Goal: Transaction & Acquisition: Purchase product/service

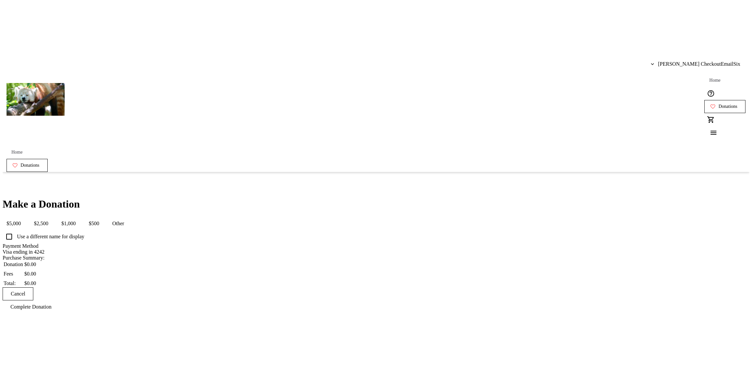
click at [80, 217] on span "$1,000" at bounding box center [68, 223] width 22 height 13
click at [232, 198] on div "Make a Donation $5,000 $2,500 $1,000 $500 Other Use a different name for displa…" at bounding box center [376, 255] width 747 height 115
click at [141, 249] on input "Payment Method" at bounding box center [72, 251] width 138 height 5
click at [276, 204] on div "Make a Donation $5,000 $2,500 $1,000 $500 Other Use a different name for displa…" at bounding box center [376, 255] width 747 height 115
click at [264, 223] on div "Make a Donation $5,000 $2,500 $1,000 $500 Other Use a different name for displa…" at bounding box center [376, 255] width 747 height 115
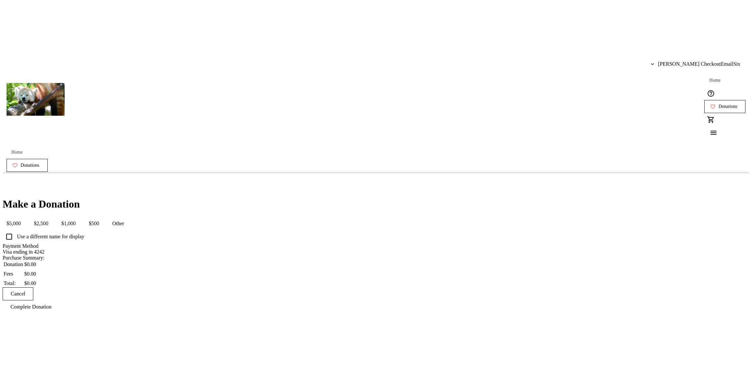
click at [80, 217] on span "$1,000" at bounding box center [68, 223] width 22 height 13
click at [245, 198] on div "Make a Donation $5,000 $2,500 $1,000 $500 Other Use a different name for displa…" at bounding box center [376, 255] width 747 height 115
click at [503, 198] on div "Make a Donation $5,000 $2,500 $1,000 $500 Other Use a different name for displa…" at bounding box center [376, 255] width 747 height 115
click at [80, 217] on button "$1,000" at bounding box center [68, 223] width 22 height 13
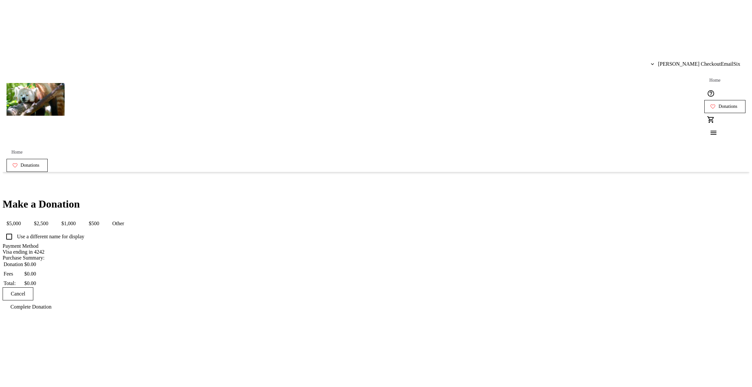
click at [52, 217] on button "$2,500" at bounding box center [41, 223] width 22 height 13
click at [25, 217] on mat-button-toggle "$5,000" at bounding box center [14, 223] width 22 height 13
click at [25, 217] on button "$5,000" at bounding box center [14, 223] width 22 height 13
click at [80, 217] on button "$1,000" at bounding box center [68, 223] width 22 height 13
click at [103, 217] on span "$500" at bounding box center [94, 223] width 18 height 13
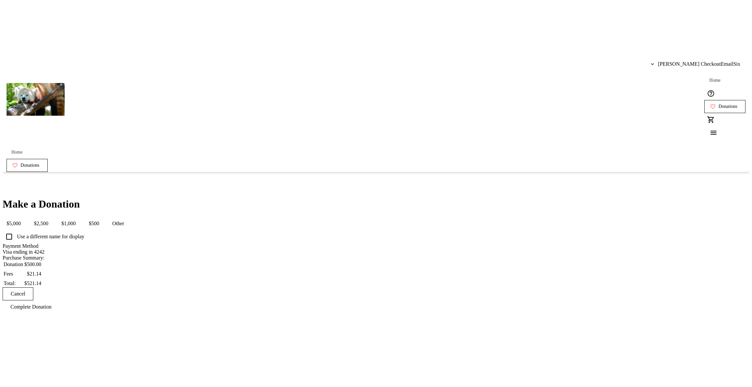
click at [25, 217] on span "$5,000" at bounding box center [14, 223] width 22 height 13
click at [142, 198] on div "Make a Donation $5,000 $2,500 $1,000 $500 Other Use a different name for displa…" at bounding box center [376, 255] width 747 height 115
click at [464, 198] on div "Make a Donation $5,000 $2,500 $1,000 $500 Other Use a different name for displa…" at bounding box center [376, 255] width 747 height 115
click at [520, 227] on div "Make a Donation $5,000 $2,500 $1,000 $500 Other Use a different name for displa…" at bounding box center [376, 255] width 747 height 115
click at [450, 198] on div "Make a Donation $5,000 $2,500 $1,000 $500 Other Use a different name for displa…" at bounding box center [376, 255] width 747 height 115
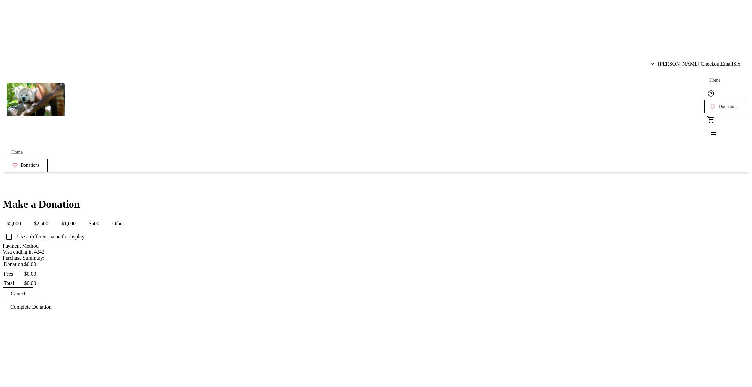
click at [533, 198] on div "Make a Donation $5,000 $2,500 $1,000 $500 Other Use a different name for displa…" at bounding box center [376, 255] width 747 height 115
click at [103, 217] on button "$500" at bounding box center [94, 223] width 18 height 13
click at [489, 198] on div "Make a Donation $5,000 $2,500 $1,000 $500 Other Use a different name for displa…" at bounding box center [376, 255] width 747 height 115
click at [80, 217] on button "$1,000" at bounding box center [68, 223] width 22 height 13
click at [103, 217] on span "$500" at bounding box center [94, 223] width 18 height 13
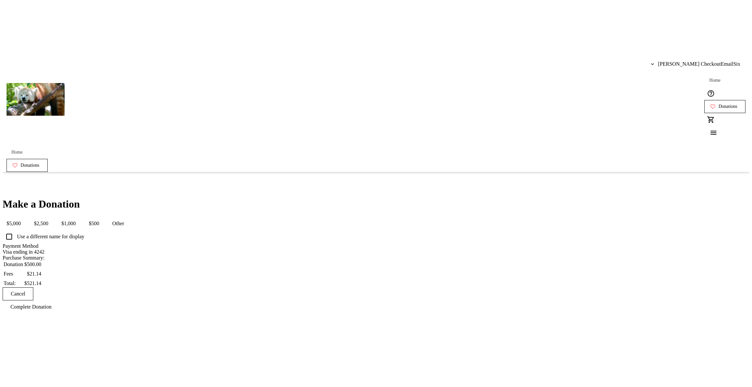
click at [490, 198] on div "Make a Donation $5,000 $2,500 $1,000 $500 Other Use a different name for displa…" at bounding box center [376, 255] width 747 height 115
click at [249, 198] on div "Make a Donation $5,000 $2,500 $1,000 $500 Other Use a different name for displa…" at bounding box center [376, 255] width 747 height 115
click at [262, 198] on div "Make a Donation $5,000 $2,500 $1,000 $500 Other Use a different name for displa…" at bounding box center [376, 255] width 747 height 115
click at [128, 217] on mat-button-toggle-group "$5,000 $2,500 $1,000 $500 Other" at bounding box center [65, 223] width 125 height 13
click at [25, 217] on span "$5,000" at bounding box center [14, 223] width 22 height 13
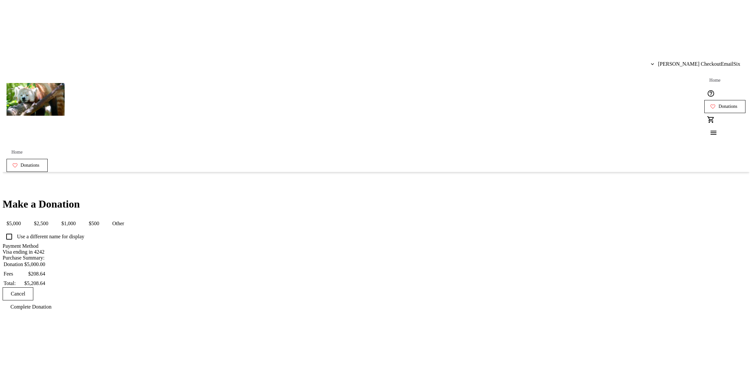
click at [80, 217] on button "$1,000" at bounding box center [68, 223] width 22 height 13
click at [52, 217] on span "$2,500" at bounding box center [41, 223] width 22 height 13
click at [103, 217] on span "$500" at bounding box center [94, 223] width 18 height 13
click at [25, 217] on button "$5,000" at bounding box center [14, 223] width 22 height 13
click at [80, 217] on span "$1,000" at bounding box center [68, 223] width 22 height 13
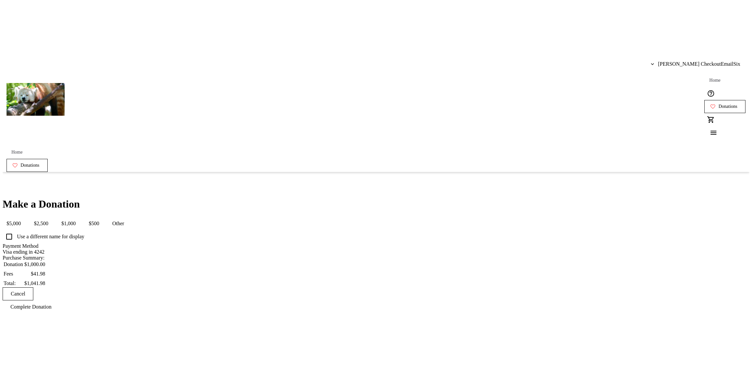
click at [52, 217] on span "$2,500" at bounding box center [41, 223] width 22 height 13
click at [103, 217] on button "$500" at bounding box center [94, 223] width 18 height 13
click at [25, 217] on button "$5,000" at bounding box center [14, 223] width 22 height 13
click at [80, 217] on button "$1,000" at bounding box center [68, 223] width 22 height 13
click at [128, 217] on span "Other" at bounding box center [118, 223] width 20 height 13
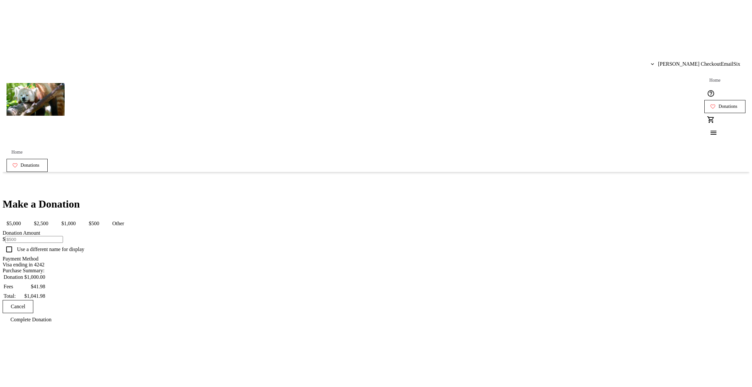
click at [25, 217] on span "$5,000" at bounding box center [14, 223] width 22 height 13
click at [511, 198] on div "Make a Donation $5,000 $2,500 $1,000 $500 Other Use a different name for displa…" at bounding box center [376, 255] width 747 height 115
click at [273, 198] on div "Make a Donation $5,000 $2,500 $1,000 $500 Other Use a different name for displa…" at bounding box center [376, 255] width 747 height 115
click at [80, 217] on span "$1,000" at bounding box center [68, 223] width 22 height 13
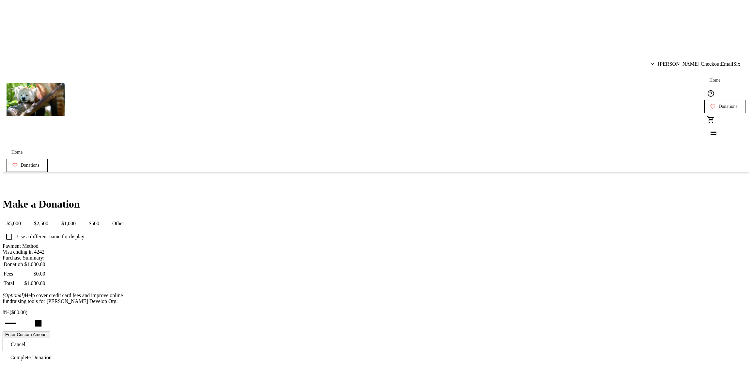
click at [25, 217] on span "$5,000" at bounding box center [14, 223] width 22 height 13
click at [25, 217] on button "$5,000" at bounding box center [14, 223] width 22 height 13
click at [103, 217] on button "$500" at bounding box center [94, 223] width 18 height 13
click at [80, 217] on span "$1,000" at bounding box center [68, 223] width 22 height 13
click at [52, 217] on span "$2,500" at bounding box center [41, 223] width 22 height 13
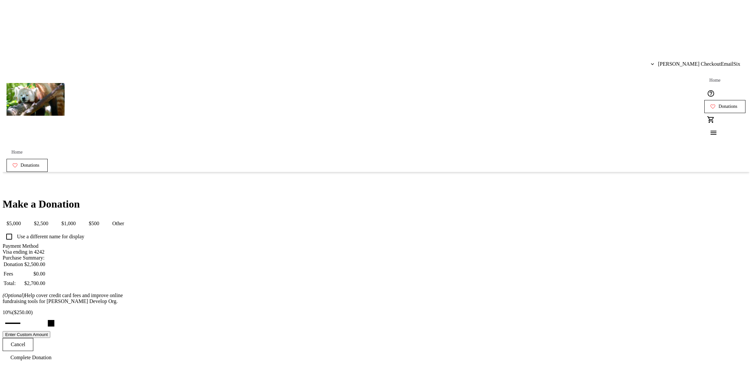
click at [128, 217] on mat-button-toggle-group "$5,000 $2,500 $1,000 $500 Other" at bounding box center [65, 223] width 125 height 13
click at [103, 217] on span "$500" at bounding box center [94, 223] width 18 height 13
click at [128, 217] on span "Other" at bounding box center [118, 223] width 20 height 13
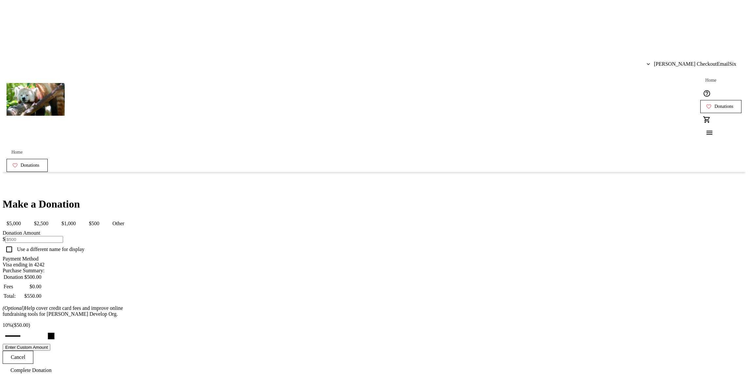
click at [80, 217] on button "$1,000" at bounding box center [68, 223] width 22 height 13
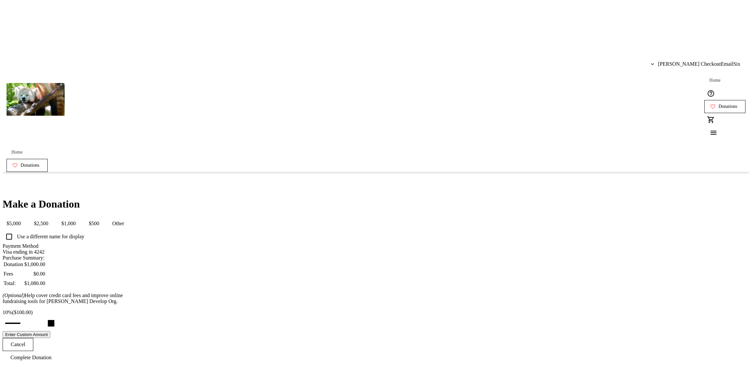
click at [52, 217] on span "$2,500" at bounding box center [41, 223] width 22 height 13
click at [103, 217] on span "$500" at bounding box center [94, 223] width 18 height 13
click at [80, 217] on button "$1,000" at bounding box center [68, 223] width 22 height 13
drag, startPoint x: 369, startPoint y: 304, endPoint x: 395, endPoint y: 301, distance: 26.3
type input "15"
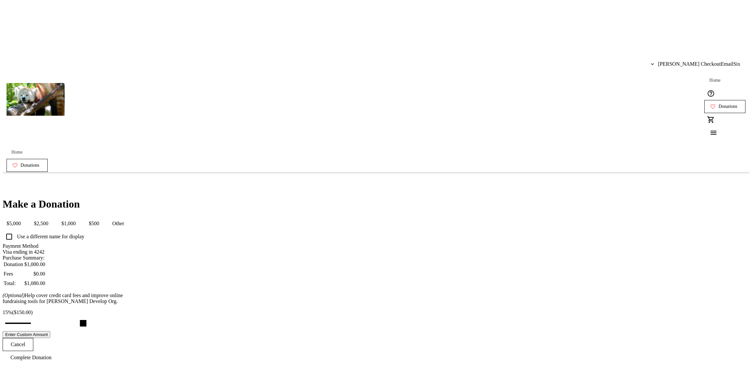
click at [49, 316] on input "Cover fees percentage" at bounding box center [23, 323] width 50 height 14
click at [103, 217] on button "$500" at bounding box center [94, 223] width 18 height 13
click at [80, 217] on button "$1,000" at bounding box center [68, 223] width 22 height 13
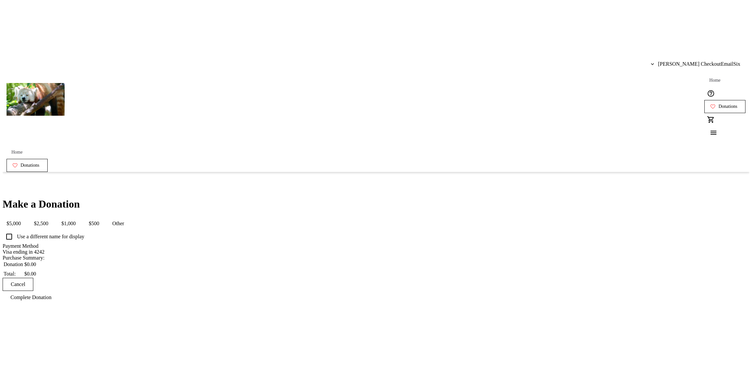
click at [103, 217] on span "$500" at bounding box center [94, 223] width 18 height 13
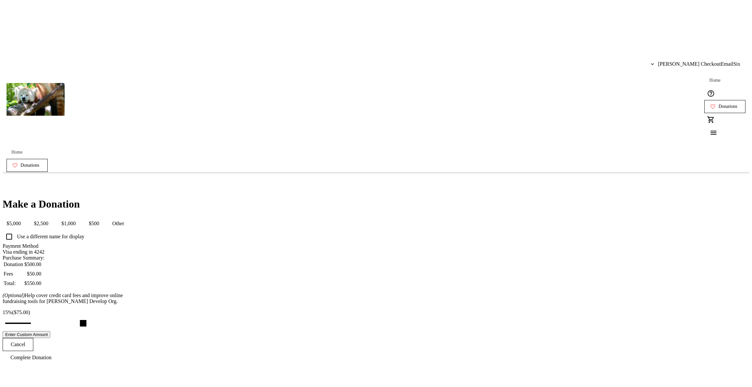
drag, startPoint x: 372, startPoint y: 306, endPoint x: 396, endPoint y: 305, distance: 23.9
type input "15"
click at [49, 316] on input "Cover fees percentage" at bounding box center [23, 323] width 50 height 14
click at [267, 252] on div "Make a Donation $5,000 $2,500 $1,000 $500 Other Use a different name for displa…" at bounding box center [376, 281] width 747 height 166
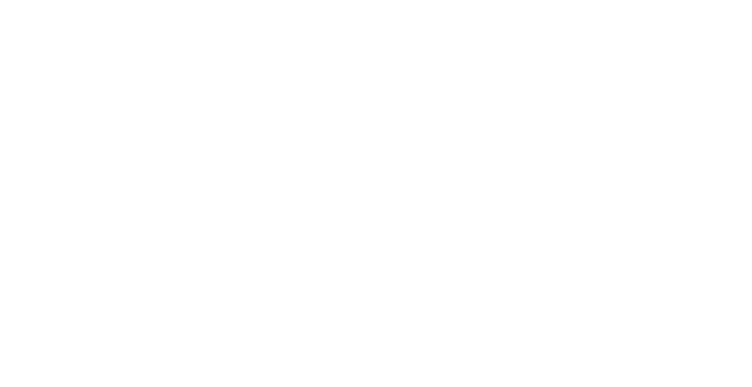
click at [272, 56] on html at bounding box center [376, 28] width 752 height 56
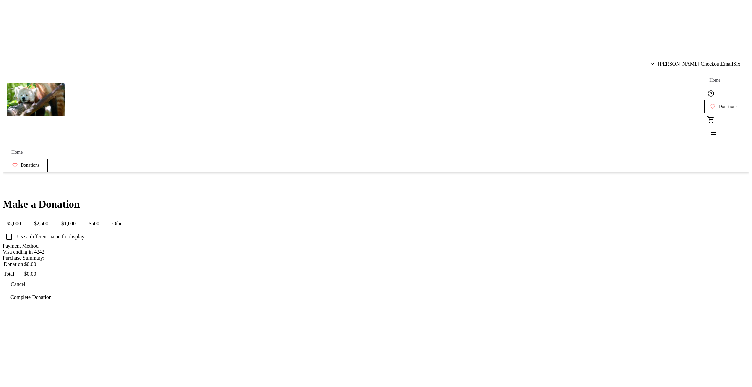
click at [103, 217] on span "$500" at bounding box center [94, 223] width 18 height 13
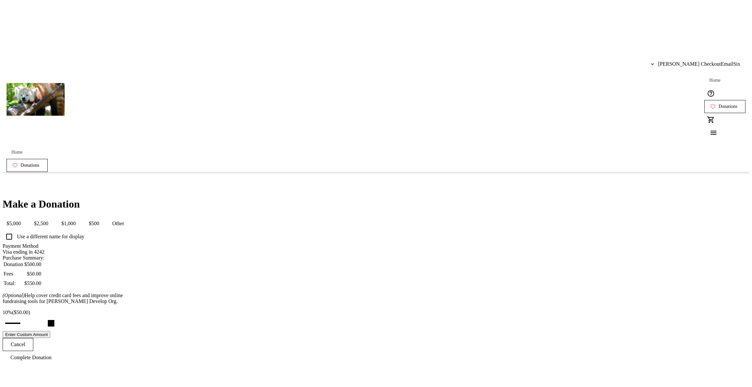
click at [52, 217] on button "$2,500" at bounding box center [41, 223] width 22 height 13
click at [103, 217] on button "$500" at bounding box center [94, 223] width 18 height 13
click at [80, 217] on button "$1,000" at bounding box center [68, 223] width 22 height 13
click at [52, 217] on span "$2,500" at bounding box center [41, 223] width 22 height 13
click at [25, 217] on button "$5,000" at bounding box center [14, 223] width 22 height 13
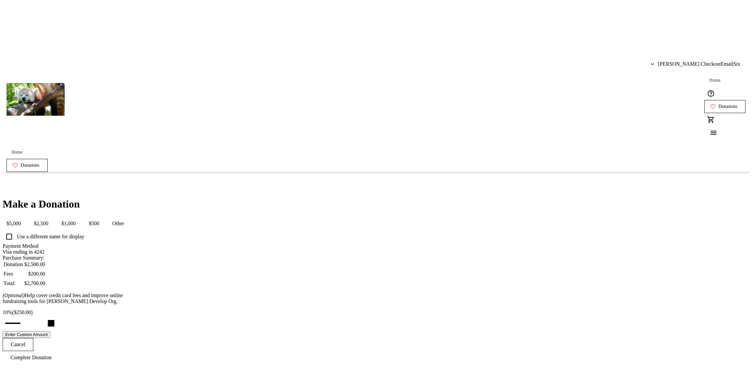
click at [80, 217] on button "$1,000" at bounding box center [68, 223] width 22 height 13
click at [103, 217] on button "$500" at bounding box center [94, 223] width 18 height 13
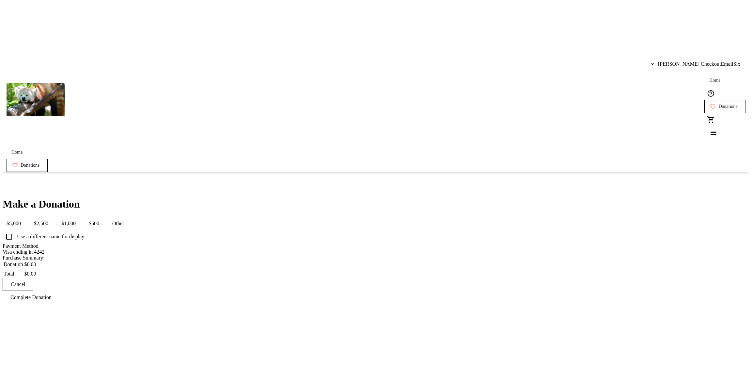
click at [103, 217] on span "$500" at bounding box center [94, 223] width 18 height 13
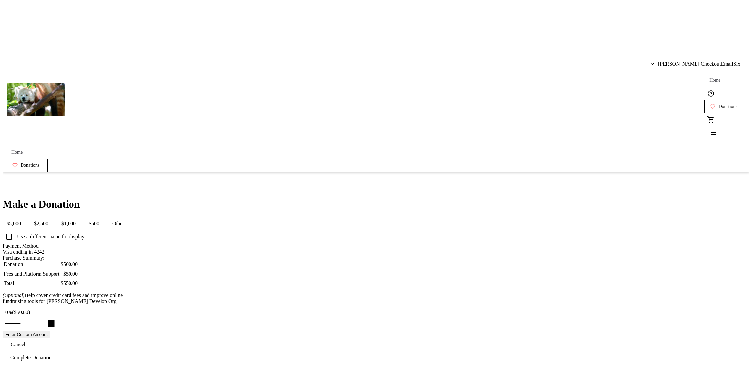
click at [80, 217] on span "$1,000" at bounding box center [68, 223] width 22 height 13
click at [52, 217] on span "$2,500" at bounding box center [41, 223] width 22 height 13
click at [25, 217] on button "$5,000" at bounding box center [14, 223] width 22 height 13
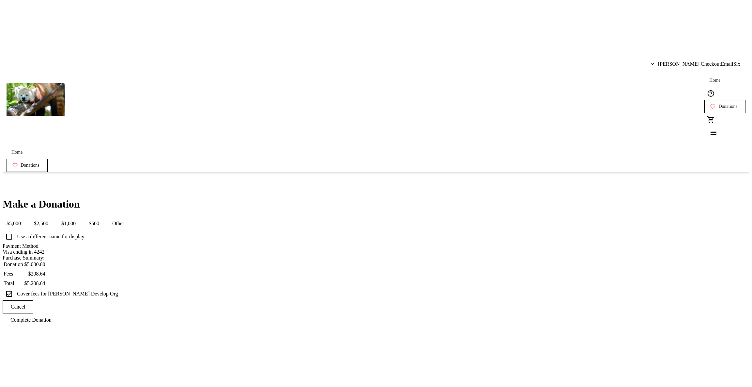
click at [80, 217] on span "$1,000" at bounding box center [68, 223] width 22 height 13
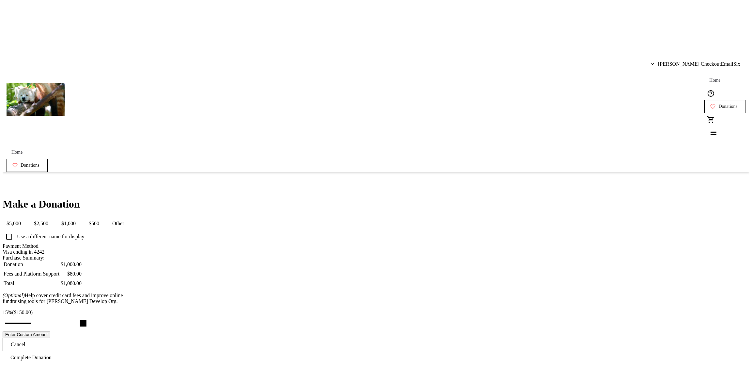
drag, startPoint x: 352, startPoint y: 304, endPoint x: 400, endPoint y: 308, distance: 47.9
type input "15"
click at [49, 316] on input "Cover fees percentage" at bounding box center [23, 323] width 50 height 14
click at [103, 217] on button "$500" at bounding box center [94, 223] width 18 height 13
click at [52, 217] on span "$2,500" at bounding box center [41, 223] width 22 height 13
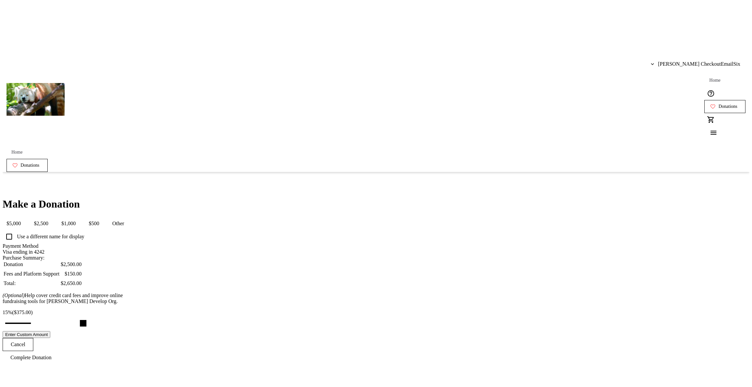
click at [80, 217] on button "$1,000" at bounding box center [68, 223] width 22 height 13
click at [234, 198] on div "Make a Donation $5,000 $2,500 $1,000 $500 Other Use a different name for displa…" at bounding box center [376, 281] width 747 height 166
click at [103, 217] on button "$500" at bounding box center [94, 223] width 18 height 13
click at [52, 217] on span "$2,500" at bounding box center [41, 223] width 22 height 13
click at [103, 217] on button "$500" at bounding box center [94, 223] width 18 height 13
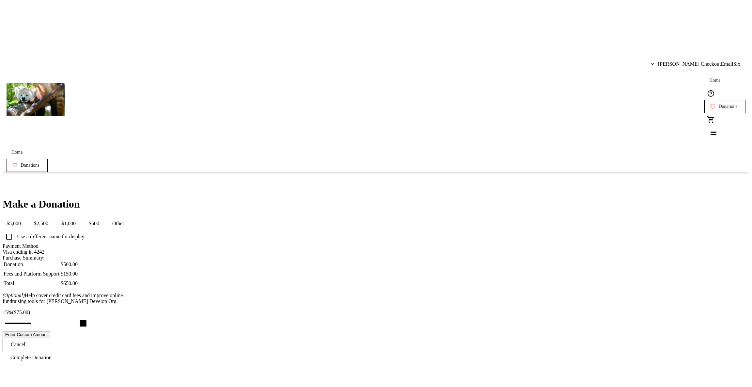
click at [500, 198] on div "Make a Donation $5,000 $2,500 $1,000 $500 Other Use a different name for displa…" at bounding box center [376, 281] width 747 height 166
click at [686, 61] on span "Andrew CheckoutEmailSix" at bounding box center [699, 64] width 82 height 6
click at [715, 76] on button "Log Out" at bounding box center [726, 73] width 46 height 16
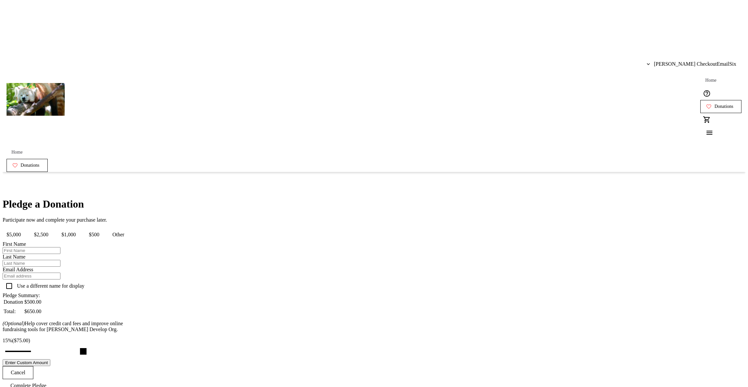
click at [484, 228] on div "Pledge a Donation Participate now and complete your purchase later. $5,000 $2,5…" at bounding box center [374, 295] width 742 height 194
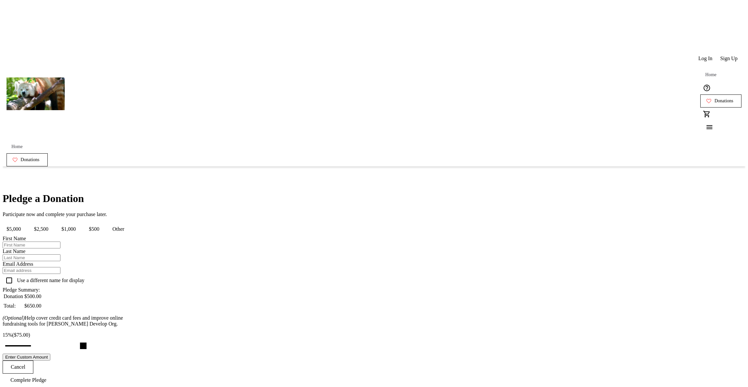
scroll to position [63, 0]
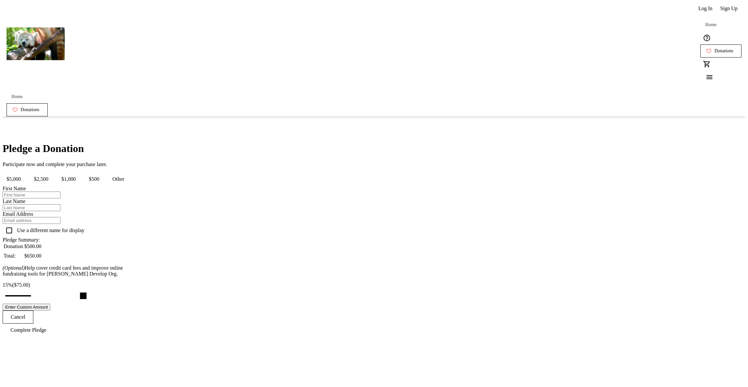
click at [25, 172] on button "$5,000" at bounding box center [14, 178] width 22 height 13
click at [80, 172] on span "$1,000" at bounding box center [68, 178] width 22 height 13
click at [52, 172] on button "$2,500" at bounding box center [41, 178] width 22 height 13
click at [103, 172] on button "$500" at bounding box center [94, 178] width 18 height 13
click at [80, 172] on span "$1,000" at bounding box center [68, 178] width 22 height 13
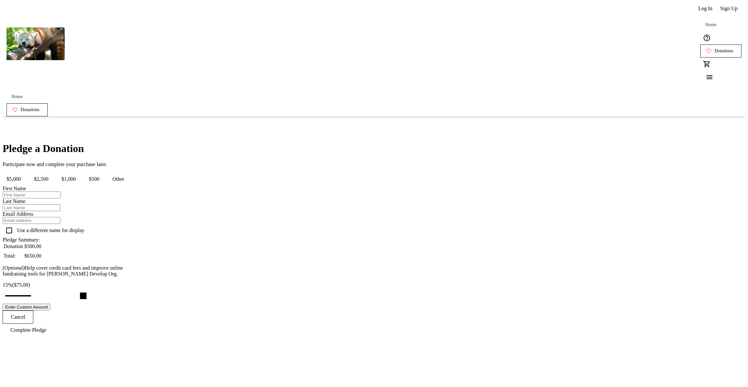
click at [25, 172] on span "$5,000" at bounding box center [14, 178] width 22 height 13
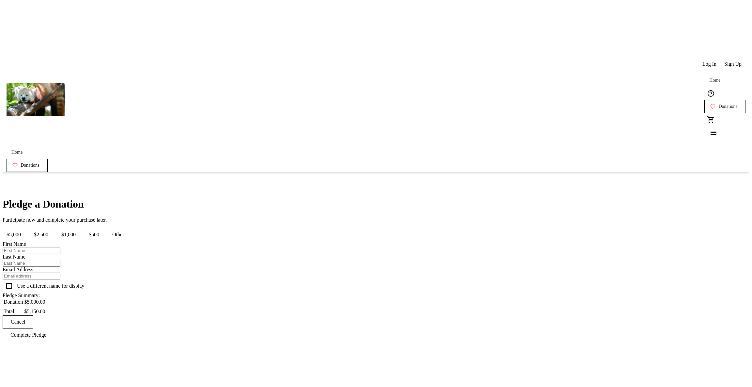
click at [103, 228] on span "$500" at bounding box center [94, 234] width 18 height 13
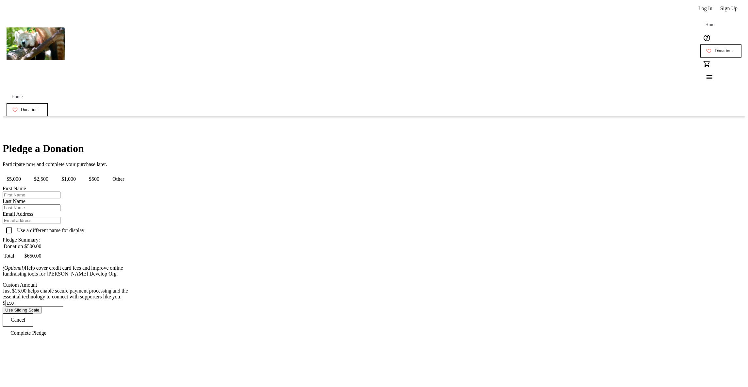
scroll to position [91, 0]
click at [265, 226] on div "Pledge a Donation Participate now and complete your purchase later. $5,000 $2,5…" at bounding box center [374, 240] width 742 height 197
click at [24, 243] on td "Donation" at bounding box center [13, 246] width 20 height 6
click at [42, 313] on button "Use Sliding Scale" at bounding box center [22, 309] width 39 height 7
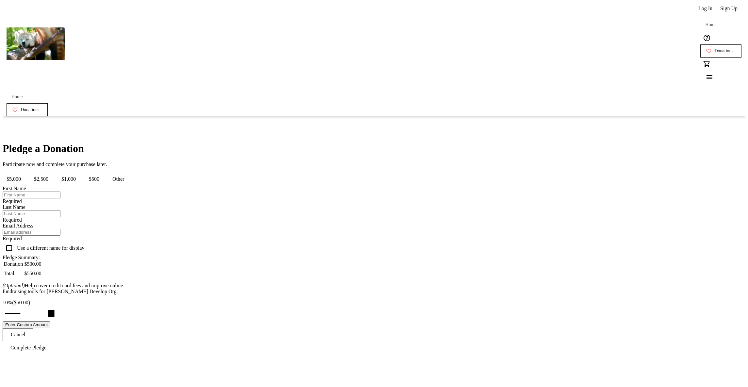
click at [50, 321] on button "Enter Custom Amount" at bounding box center [27, 324] width 48 height 7
click at [263, 289] on div "Pledge a Donation Participate now and complete your purchase later. $5,000 $2,5…" at bounding box center [374, 249] width 742 height 215
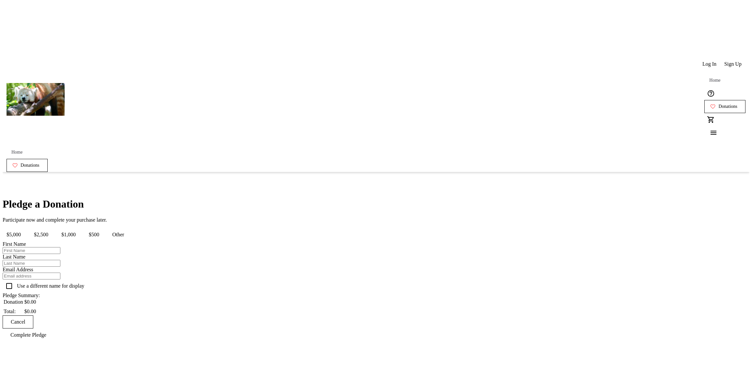
click at [604, 198] on div "Pledge a Donation Participate now and complete your purchase later. $5,000 $2,5…" at bounding box center [376, 269] width 747 height 143
click at [161, 255] on div "Pledge a Donation Participate now and complete your purchase later. $5,000 $2,5…" at bounding box center [376, 269] width 747 height 143
click at [141, 266] on tr-form-field "Email Address" at bounding box center [72, 272] width 138 height 13
